Goal: Task Accomplishment & Management: Use online tool/utility

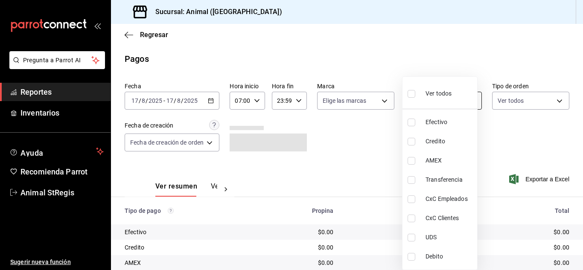
click at [425, 97] on body "Pregunta a Parrot AI Reportes Inventarios Ayuda Recomienda Parrot Animal StRegi…" at bounding box center [291, 135] width 583 height 270
click at [409, 89] on label at bounding box center [413, 94] width 11 height 12
click at [409, 90] on input "checkbox" at bounding box center [412, 94] width 8 height 8
checkbox input "false"
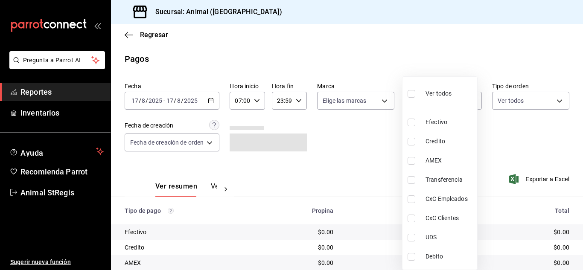
checkbox input "false"
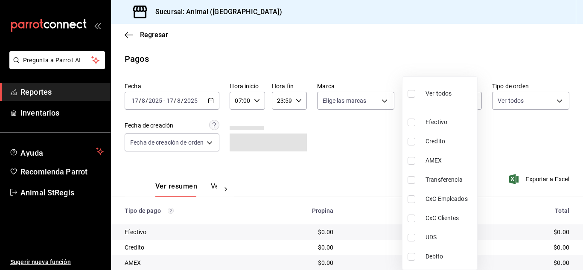
checkbox input "false"
click at [410, 95] on input "checkbox" at bounding box center [412, 94] width 8 height 8
checkbox input "true"
type input "5a0f3365-d715-4940-adc4-656debb7822a,fc07b02b-84a7-4dba-9bff-98bba82b1290,ff2b0…"
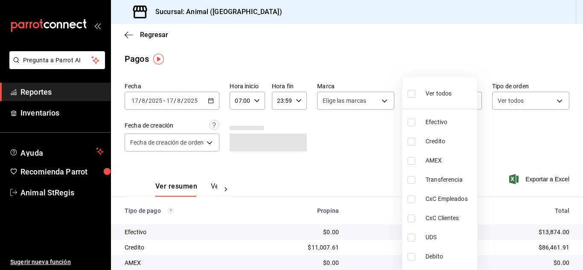
checkbox input "true"
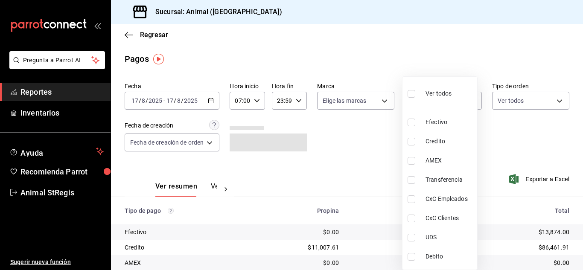
checkbox input "true"
click at [330, 100] on div at bounding box center [291, 135] width 583 height 270
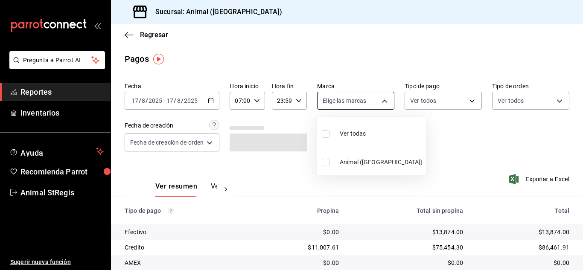
drag, startPoint x: 351, startPoint y: 103, endPoint x: 324, endPoint y: 124, distance: 33.8
click at [351, 104] on body "Pregunta a Parrot AI Reportes Inventarios Ayuda Recomienda Parrot Animal StRegi…" at bounding box center [291, 135] width 583 height 270
click at [326, 135] on input "checkbox" at bounding box center [326, 134] width 8 height 8
checkbox input "true"
type input "3f39fcdc-c8c4-4fff-883a-47b345d9391c"
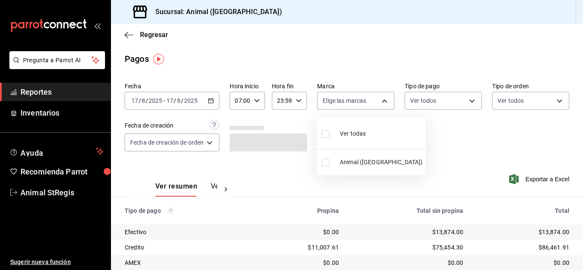
checkbox input "true"
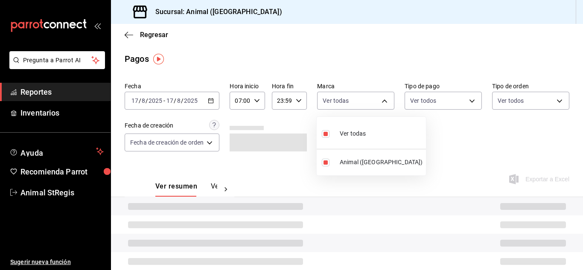
drag, startPoint x: 456, startPoint y: 163, endPoint x: 465, endPoint y: 161, distance: 9.1
click at [457, 163] on div at bounding box center [291, 135] width 583 height 270
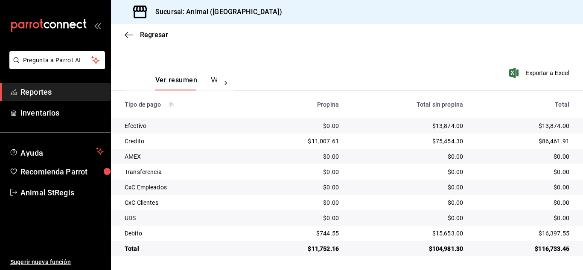
scroll to position [107, 0]
click at [474, 29] on div "Regresar" at bounding box center [347, 35] width 472 height 22
click at [455, 70] on div "Ver resumen Ver pagos Exportar a Excel" at bounding box center [347, 78] width 472 height 45
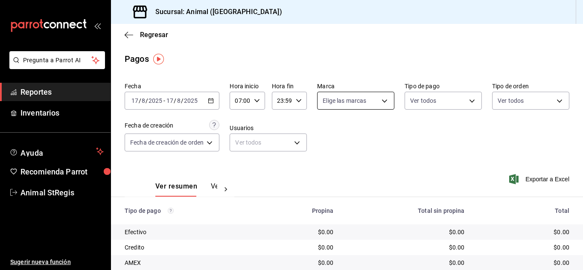
click at [336, 103] on body "Pregunta a Parrot AI Reportes Inventarios Ayuda Recomienda Parrot Animal StRegi…" at bounding box center [291, 135] width 583 height 270
click at [327, 135] on input "checkbox" at bounding box center [326, 134] width 8 height 8
checkbox input "true"
type input "3f39fcdc-c8c4-4fff-883a-47b345d9391c"
checkbox input "true"
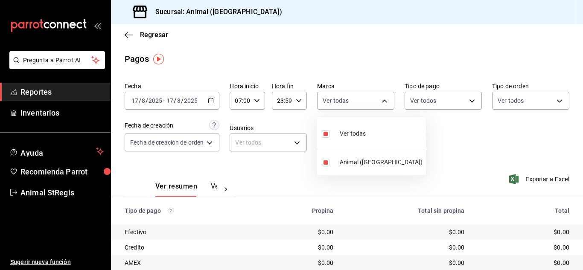
click at [425, 99] on div at bounding box center [291, 135] width 583 height 270
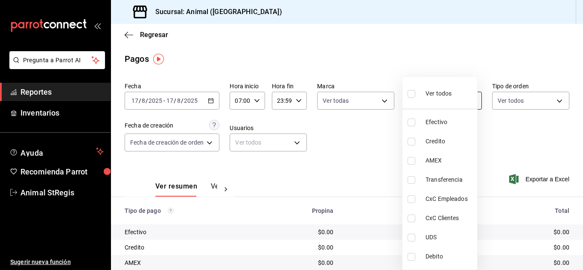
click at [423, 105] on body "Pregunta a Parrot AI Reportes Inventarios Ayuda Recomienda Parrot Animal StRegi…" at bounding box center [291, 135] width 583 height 270
click at [412, 94] on input "checkbox" at bounding box center [412, 94] width 8 height 8
checkbox input "true"
type input "5a0f3365-d715-4940-adc4-656debb7822a,fc07b02b-84a7-4dba-9bff-98bba82b1290,ff2b0…"
checkbox input "true"
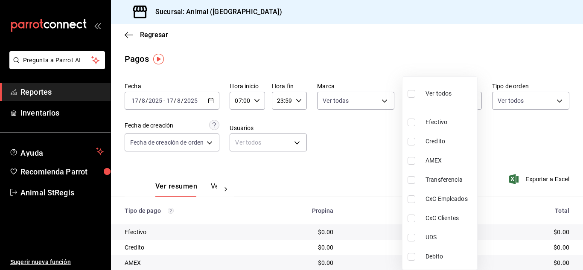
checkbox input "true"
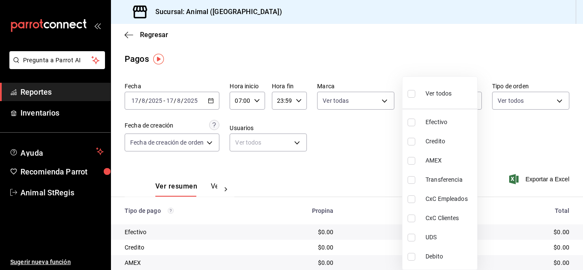
checkbox input "true"
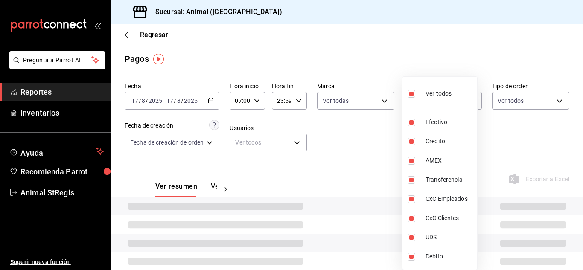
click at [512, 134] on div at bounding box center [291, 135] width 583 height 270
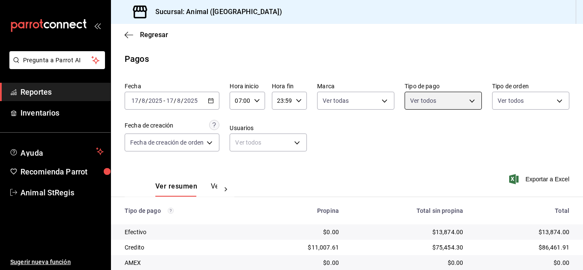
scroll to position [107, 0]
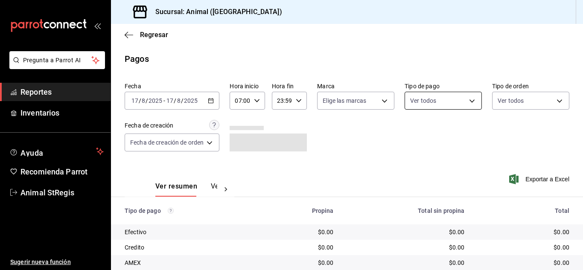
click at [415, 99] on body "Pregunta a Parrot AI Reportes Inventarios Ayuda Recomienda Parrot Animal StRegi…" at bounding box center [291, 135] width 583 height 270
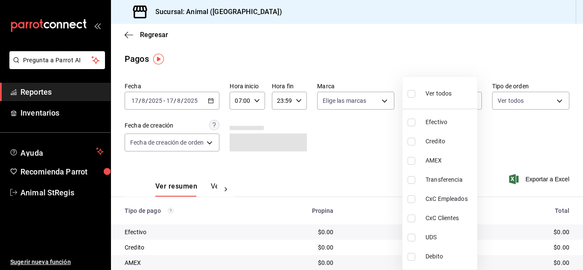
click at [415, 94] on input "checkbox" at bounding box center [412, 94] width 8 height 8
checkbox input "true"
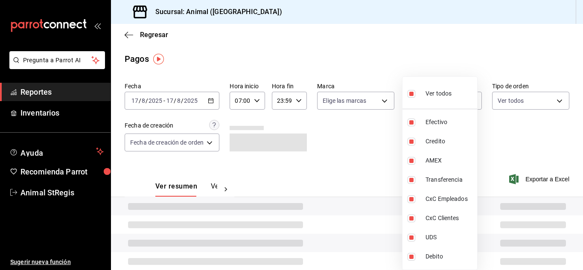
type input "5a0f3365-d715-4940-adc4-656debb7822a,fc07b02b-84a7-4dba-9bff-98bba82b1290,ff2b0…"
checkbox input "true"
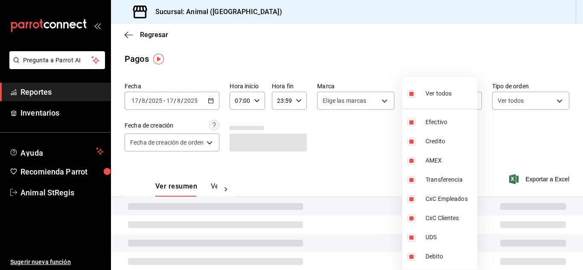
checkbox input "true"
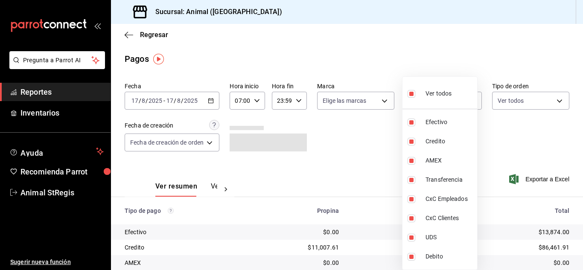
click at [364, 99] on div at bounding box center [291, 135] width 583 height 270
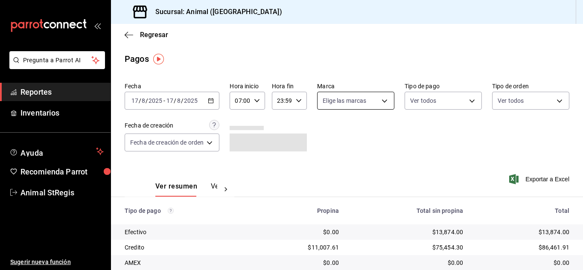
click at [329, 104] on body "Pregunta a Parrot AI Reportes Inventarios Ayuda Recomienda Parrot Animal StRegi…" at bounding box center [291, 135] width 583 height 270
click at [327, 134] on input "checkbox" at bounding box center [326, 134] width 8 height 8
checkbox input "true"
type input "3f39fcdc-c8c4-4fff-883a-47b345d9391c"
checkbox input "true"
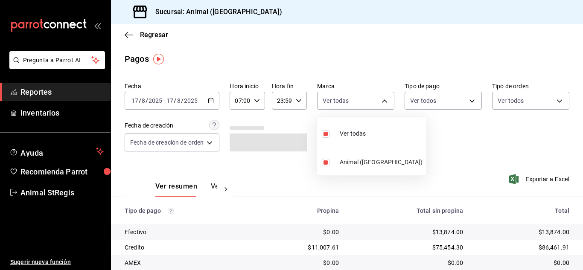
click at [316, 125] on div at bounding box center [291, 135] width 583 height 270
click at [367, 56] on div "Pagos" at bounding box center [347, 59] width 472 height 13
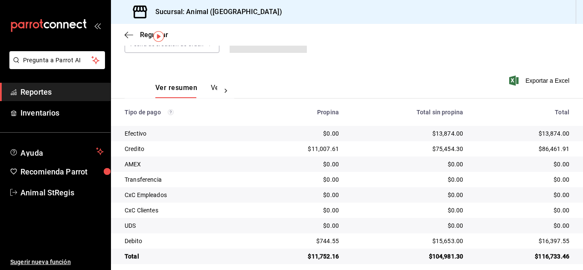
scroll to position [107, 0]
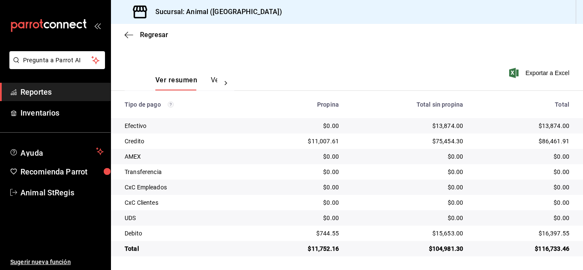
click at [274, 215] on div "$0.00" at bounding box center [300, 218] width 78 height 9
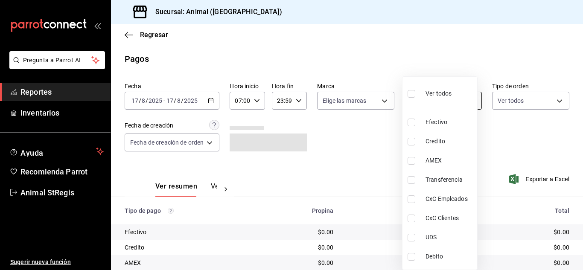
click at [461, 98] on body "Pregunta a Parrot AI Reportes Inventarios Ayuda Recomienda Parrot Animal StRegi…" at bounding box center [291, 135] width 583 height 270
click at [413, 97] on input "checkbox" at bounding box center [412, 94] width 8 height 8
checkbox input "true"
type input "5a0f3365-d715-4940-adc4-656debb7822a,fc07b02b-84a7-4dba-9bff-98bba82b1290,ff2b0…"
checkbox input "true"
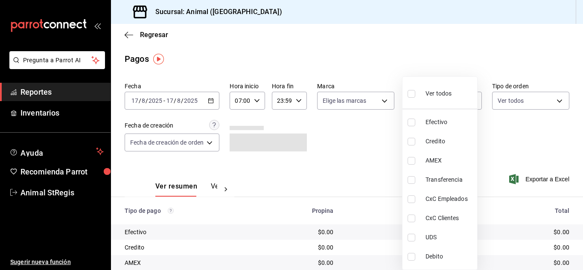
checkbox input "true"
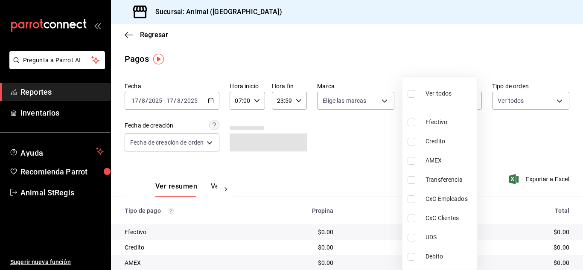
checkbox input "true"
click at [351, 105] on div at bounding box center [291, 135] width 583 height 270
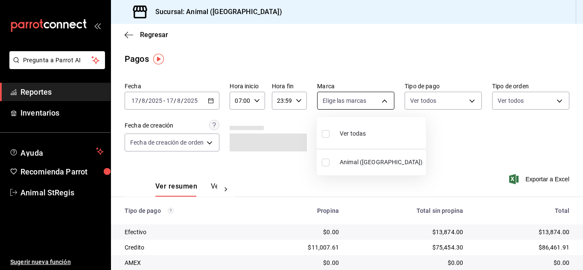
click at [332, 105] on body "Pregunta a Parrot AI Reportes Inventarios Ayuda Recomienda Parrot Animal StRegi…" at bounding box center [291, 135] width 583 height 270
click at [326, 135] on input "checkbox" at bounding box center [326, 134] width 8 height 8
checkbox input "true"
type input "3f39fcdc-c8c4-4fff-883a-47b345d9391c"
checkbox input "true"
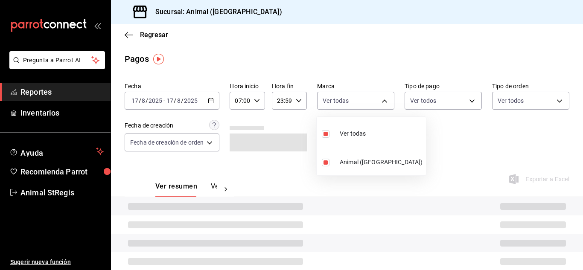
click at [445, 132] on div at bounding box center [291, 135] width 583 height 270
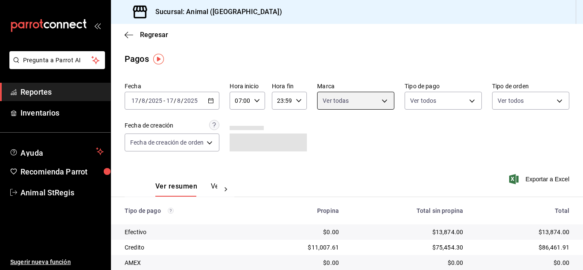
scroll to position [107, 0]
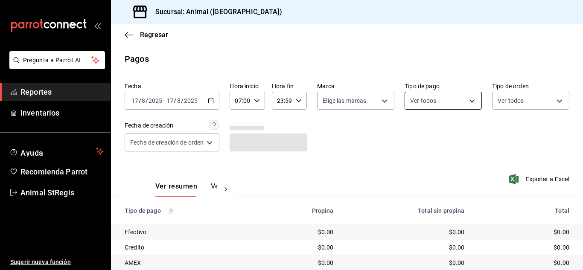
click at [430, 104] on body "Pregunta a Parrot AI Reportes Inventarios Ayuda Recomienda Parrot Animal StRegi…" at bounding box center [291, 135] width 583 height 270
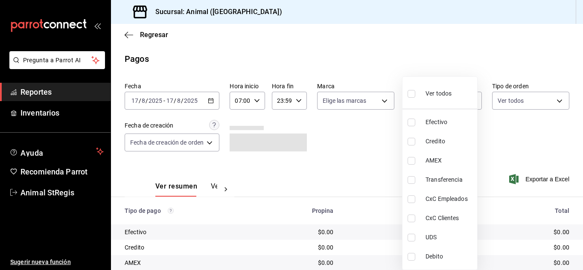
click at [412, 99] on label at bounding box center [413, 94] width 11 height 12
click at [412, 98] on input "checkbox" at bounding box center [412, 94] width 8 height 8
checkbox input "false"
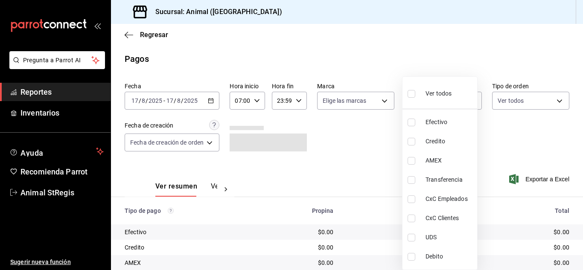
checkbox input "false"
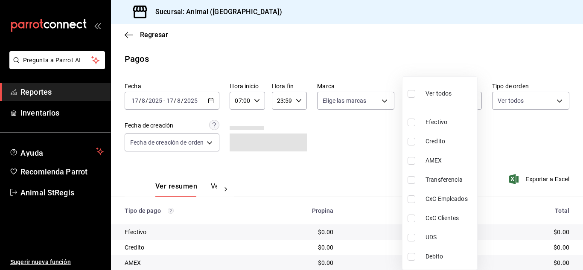
checkbox input "false"
click at [412, 94] on input "checkbox" at bounding box center [412, 94] width 8 height 8
checkbox input "true"
type input "5a0f3365-d715-4940-adc4-656debb7822a,fc07b02b-84a7-4dba-9bff-98bba82b1290,ff2b0…"
checkbox input "true"
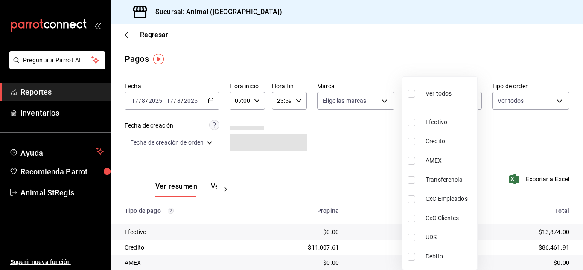
checkbox input "true"
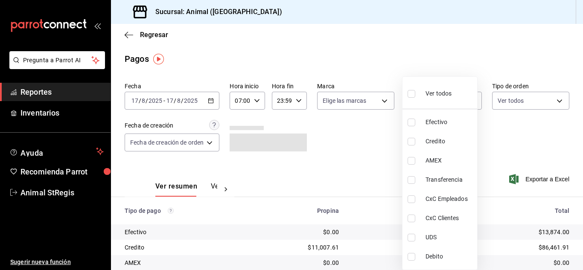
checkbox input "true"
click at [345, 105] on div at bounding box center [291, 135] width 583 height 270
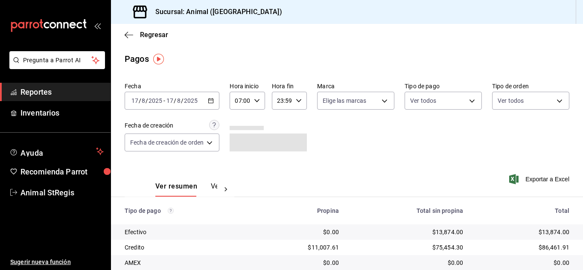
click at [336, 105] on div "Ver todos Efectivo Credito AMEX Transferencia CxC Empleados CxC Clientes UDS De…" at bounding box center [291, 135] width 583 height 270
click at [320, 103] on body "Pregunta a Parrot AI Reportes Inventarios Ayuda Recomienda Parrot Animal StRegi…" at bounding box center [291, 135] width 583 height 270
click at [328, 136] on input "checkbox" at bounding box center [326, 134] width 8 height 8
checkbox input "true"
type input "3f39fcdc-c8c4-4fff-883a-47b345d9391c"
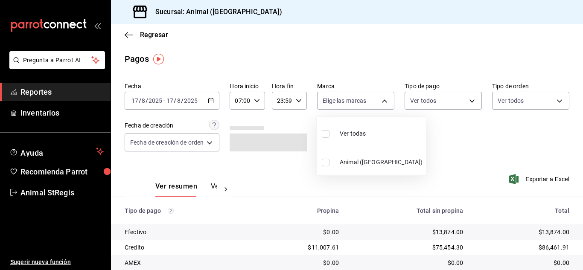
checkbox input "true"
drag, startPoint x: 444, startPoint y: 136, endPoint x: 484, endPoint y: 126, distance: 41.3
click at [446, 136] on div at bounding box center [291, 135] width 583 height 270
click at [497, 52] on main "Regresar Pagos Fecha [DATE] [DATE] - [DATE] [DATE] Hora inicio 07:00 Hora inici…" at bounding box center [347, 200] width 472 height 353
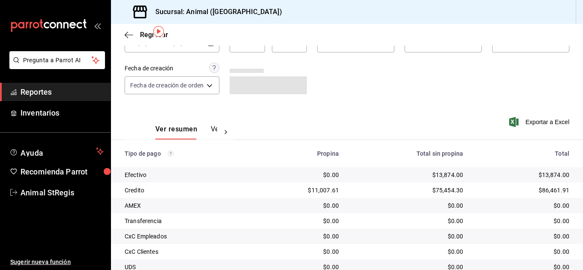
scroll to position [107, 0]
